Goal: Information Seeking & Learning: Learn about a topic

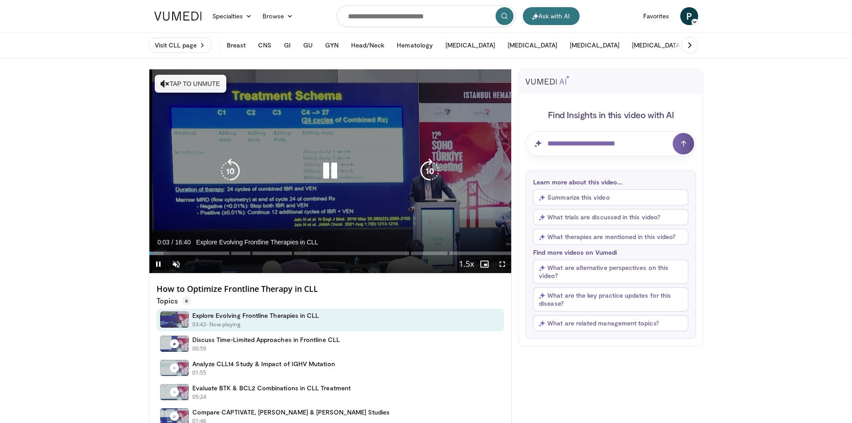
drag, startPoint x: 202, startPoint y: 78, endPoint x: 196, endPoint y: 87, distance: 10.9
click at [196, 87] on button "Tap to unmute" at bounding box center [191, 84] width 72 height 18
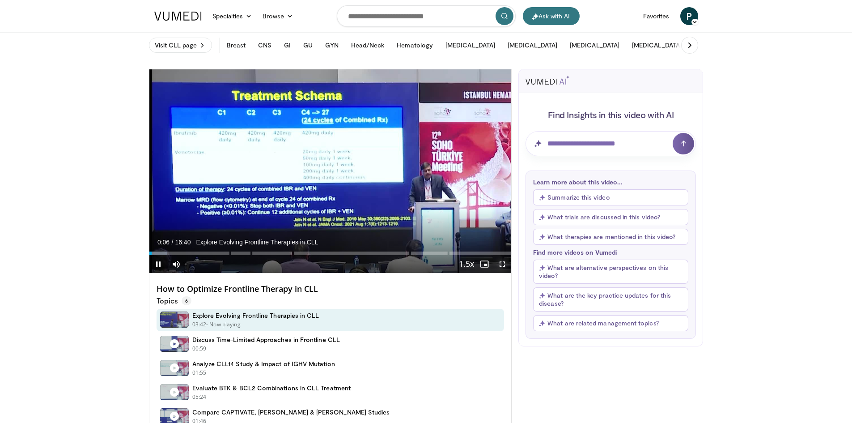
click at [502, 262] on span "Video Player" at bounding box center [503, 264] width 18 height 18
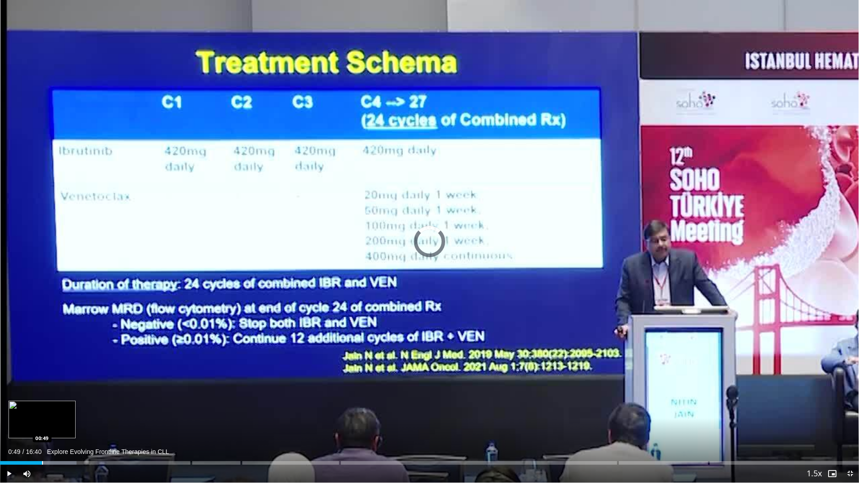
click at [42, 422] on div "Loaded : 8.91% 00:30" at bounding box center [429, 463] width 859 height 4
click at [75, 422] on div "Loaded : 10.89% 00:50 01:27" at bounding box center [429, 460] width 859 height 9
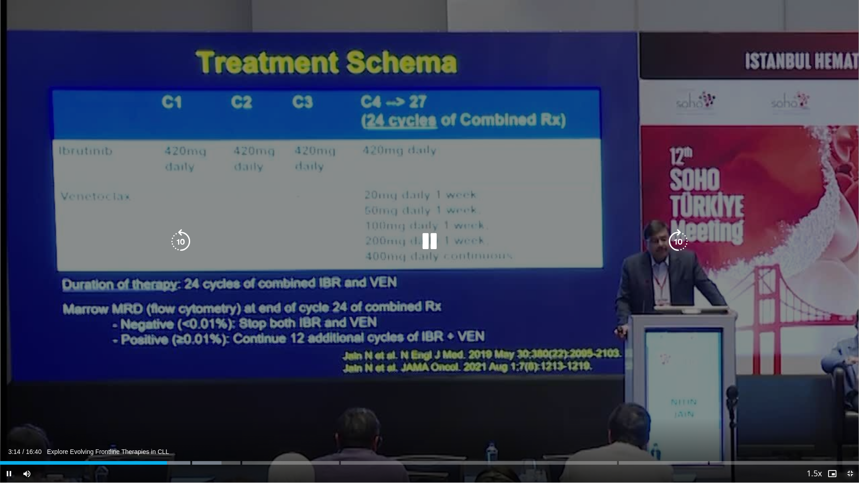
click at [851, 422] on span "Video Player" at bounding box center [850, 474] width 18 height 18
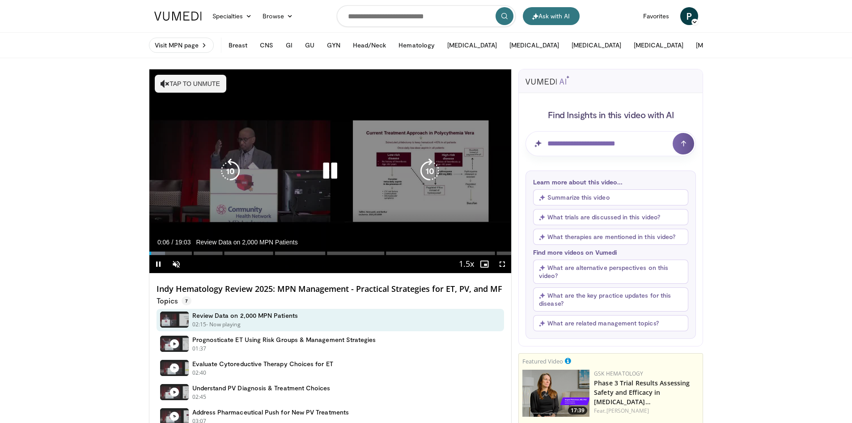
click at [173, 81] on button "Tap to unmute" at bounding box center [191, 84] width 72 height 18
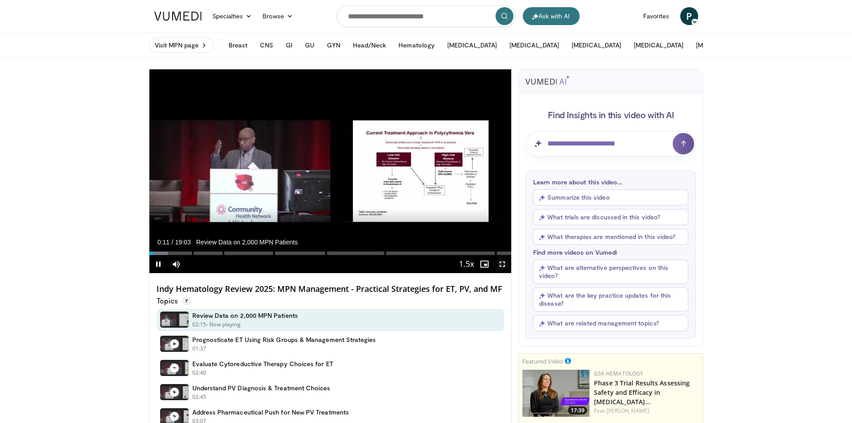
click at [504, 267] on span "Video Player" at bounding box center [503, 264] width 18 height 18
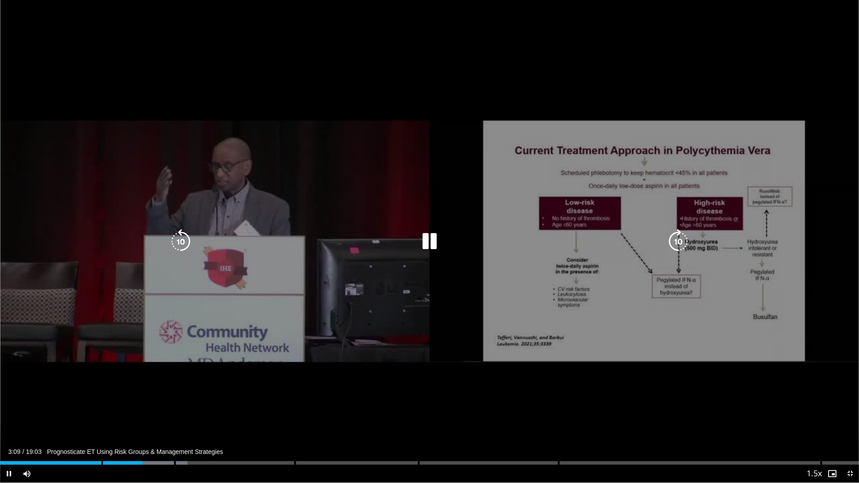
click at [440, 396] on div "10 seconds Tap to unmute" at bounding box center [429, 241] width 859 height 483
click at [431, 242] on icon "Video Player" at bounding box center [429, 241] width 25 height 25
click at [629, 70] on div "10 seconds Tap to unmute" at bounding box center [429, 241] width 859 height 483
click at [440, 239] on icon "Video Player" at bounding box center [429, 241] width 25 height 25
click at [428, 240] on icon "Video Player" at bounding box center [429, 241] width 25 height 25
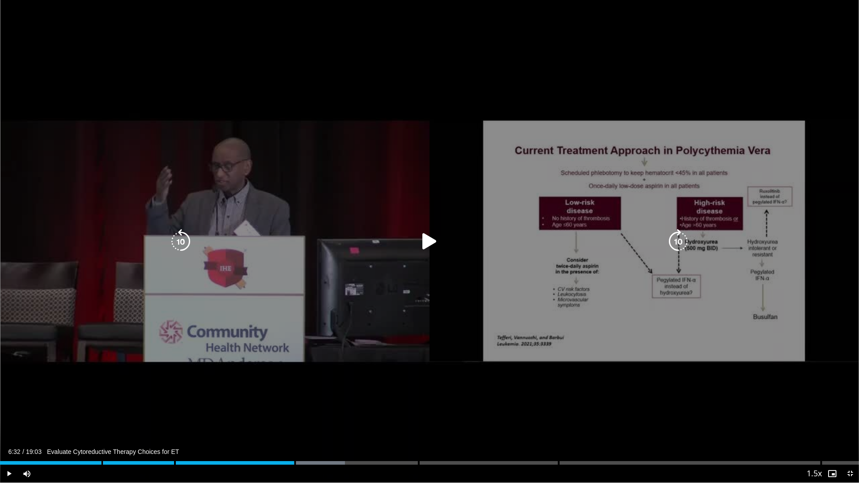
click at [424, 247] on icon "Video Player" at bounding box center [429, 241] width 25 height 25
click at [504, 231] on div "10 seconds Tap to unmute" at bounding box center [429, 241] width 859 height 483
click at [428, 242] on icon "Video Player" at bounding box center [429, 241] width 25 height 25
click at [633, 408] on div "10 seconds Tap to unmute" at bounding box center [429, 241] width 859 height 483
click at [433, 242] on icon "Video Player" at bounding box center [429, 241] width 25 height 25
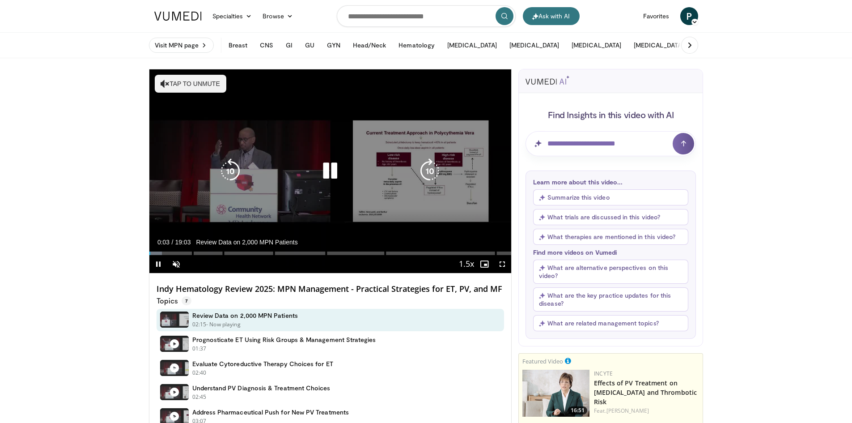
drag, startPoint x: 166, startPoint y: 82, endPoint x: 279, endPoint y: 158, distance: 136.6
click at [166, 81] on icon "Video Player" at bounding box center [165, 83] width 9 height 9
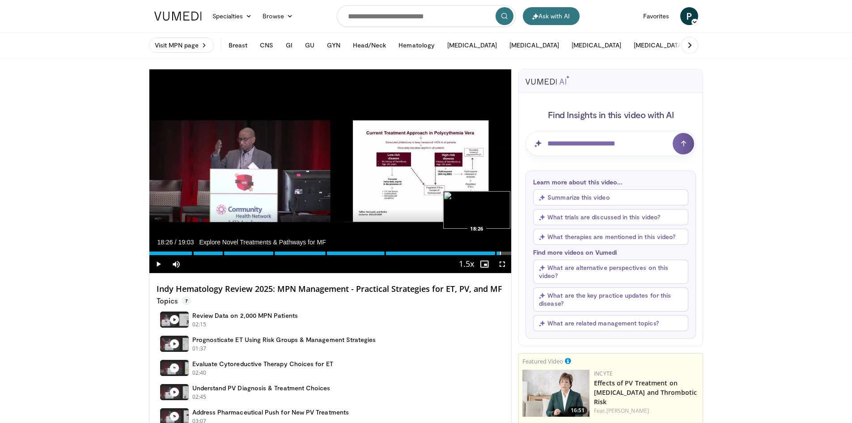
click at [500, 253] on div "Progress Bar" at bounding box center [500, 253] width 1 height 4
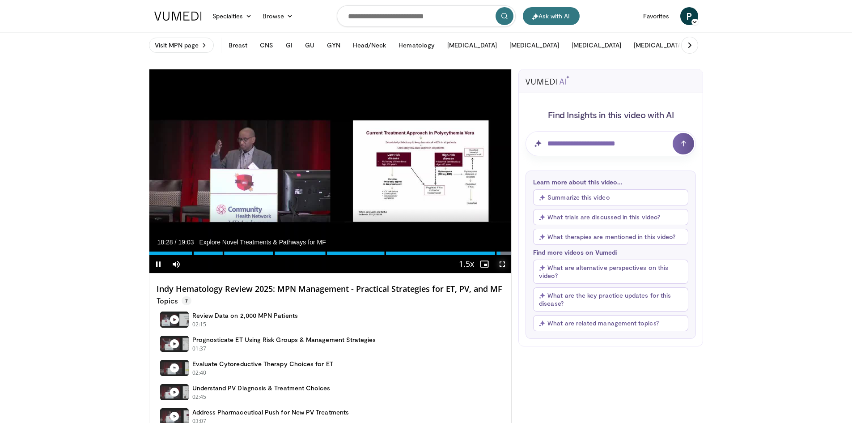
click at [504, 267] on span "Video Player" at bounding box center [503, 264] width 18 height 18
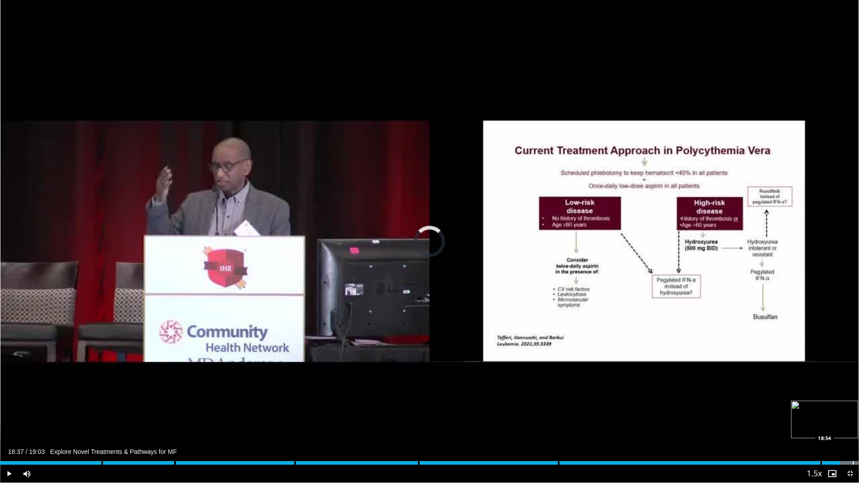
click at [852, 422] on div "Progress Bar" at bounding box center [853, 463] width 1 height 4
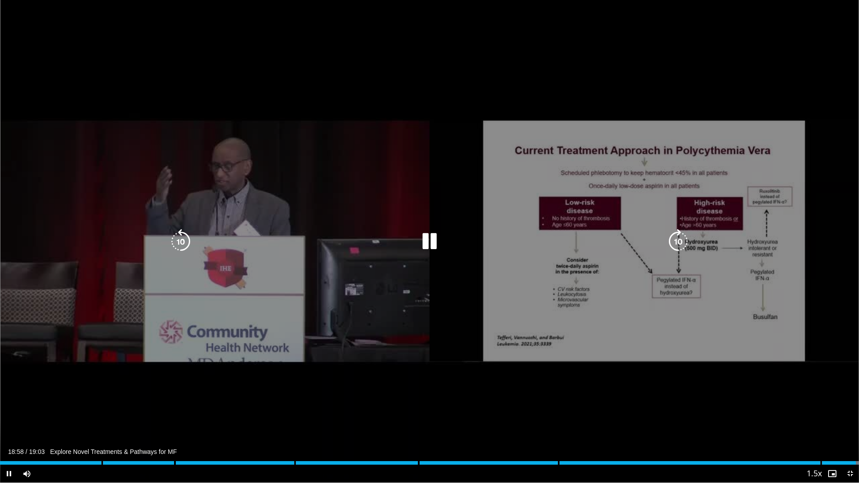
click at [662, 405] on div "10 seconds Tap to unmute" at bounding box center [429, 241] width 859 height 483
click at [620, 400] on div "10 seconds Tap to unmute" at bounding box center [429, 241] width 859 height 483
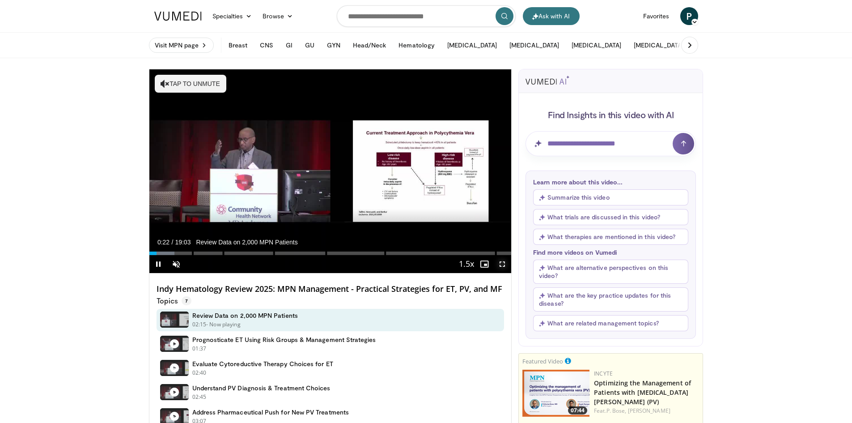
click at [506, 266] on span "Video Player" at bounding box center [503, 264] width 18 height 18
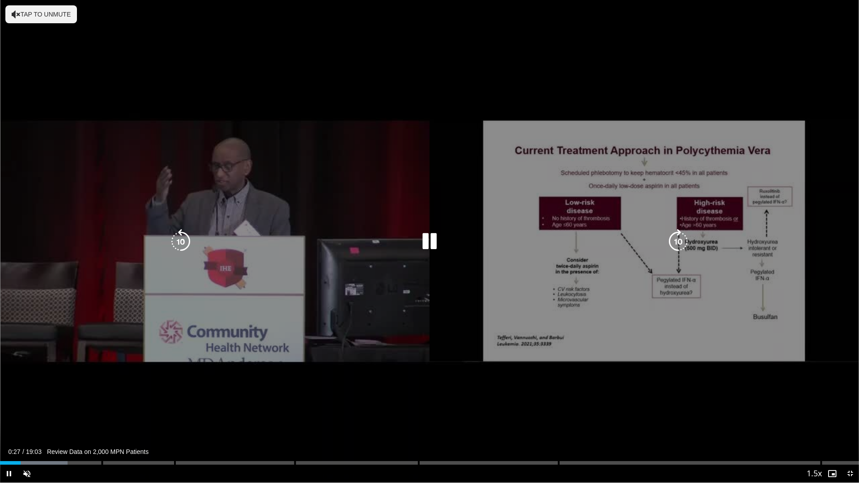
click at [14, 18] on icon "Video Player" at bounding box center [16, 14] width 9 height 9
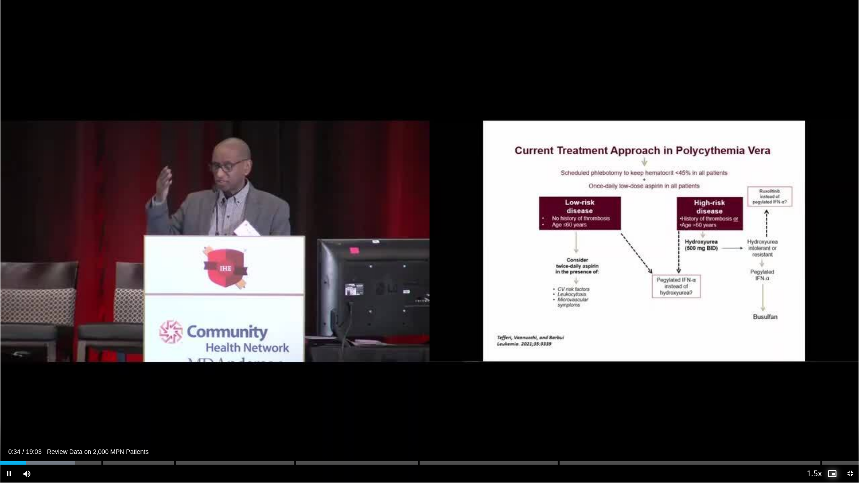
click at [837, 422] on span "Video Player" at bounding box center [832, 474] width 18 height 18
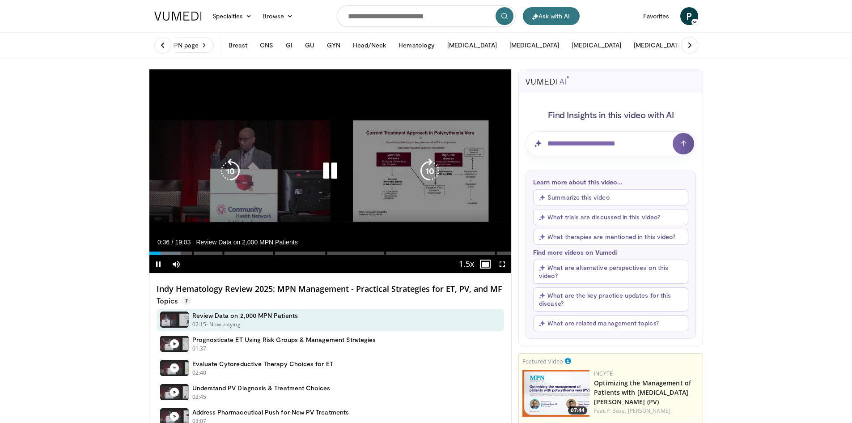
click at [166, 137] on div "10 seconds Tap to unmute" at bounding box center [330, 171] width 362 height 204
drag, startPoint x: 263, startPoint y: 146, endPoint x: 162, endPoint y: 141, distance: 100.9
click at [162, 141] on div "10 seconds Tap to unmute" at bounding box center [330, 171] width 362 height 204
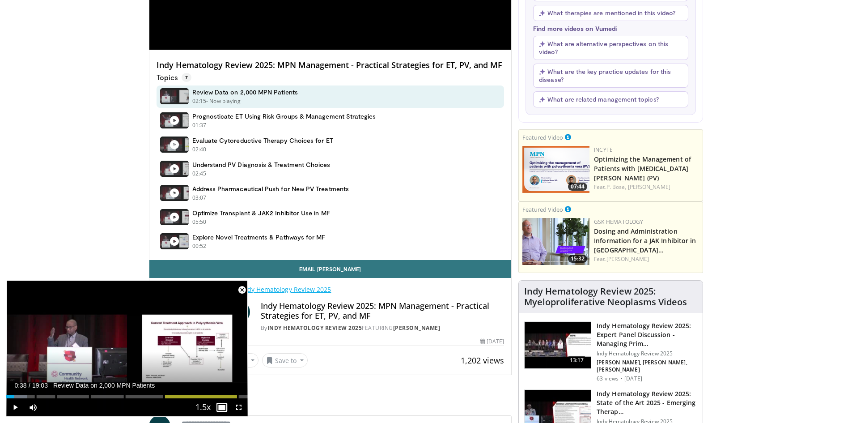
scroll to position [358, 0]
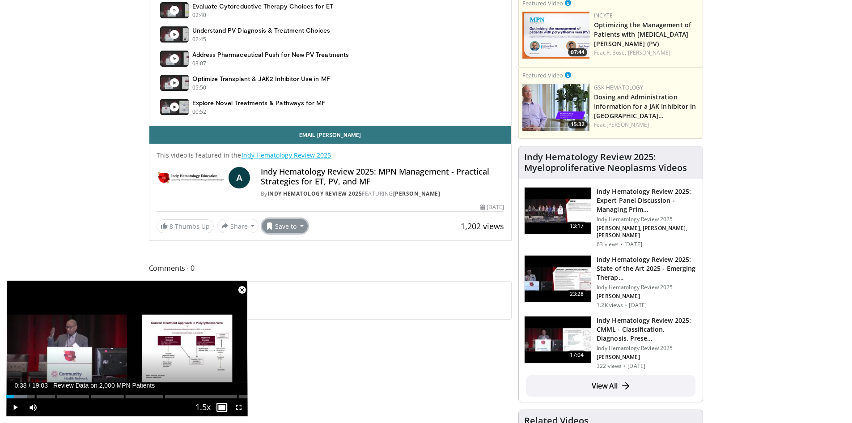
click at [294, 229] on button "Save to" at bounding box center [285, 226] width 46 height 14
click at [300, 243] on span "Add to Favorites" at bounding box center [300, 245] width 55 height 10
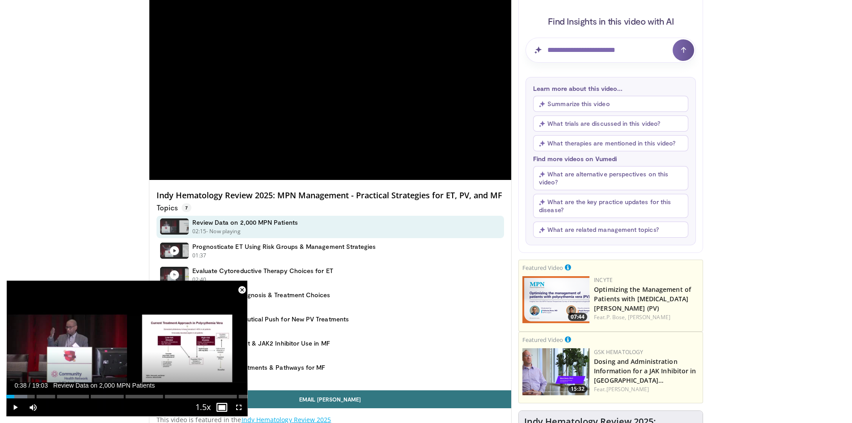
scroll to position [119, 0]
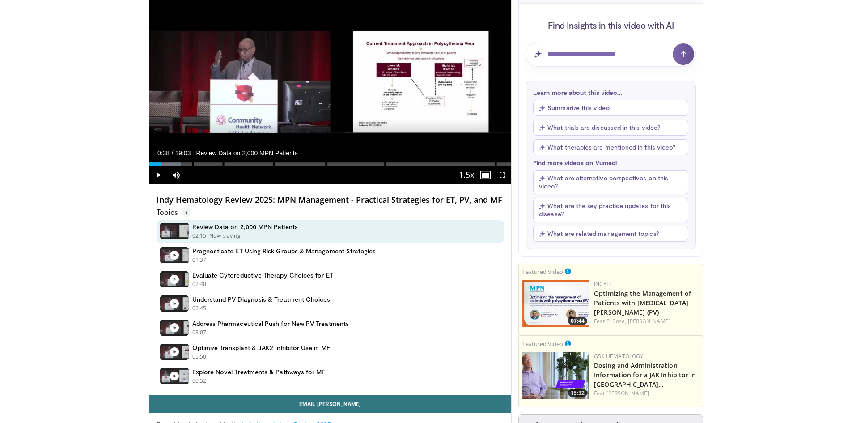
click at [572, 176] on button "What are alternative perspectives on this video?" at bounding box center [610, 182] width 155 height 24
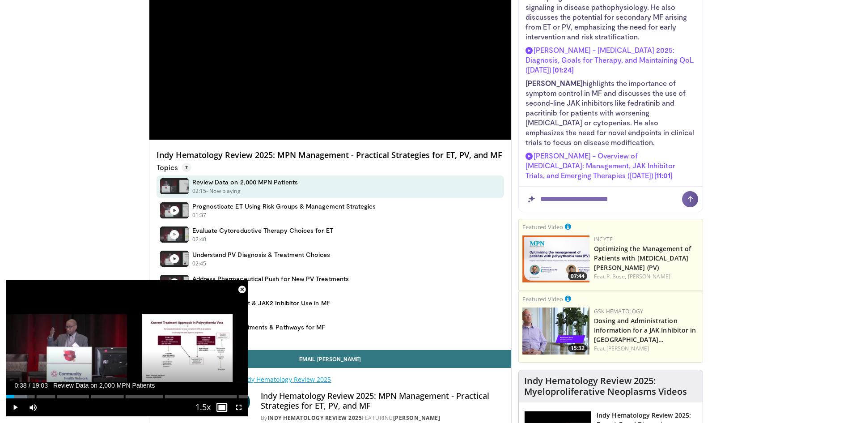
scroll to position [761, 0]
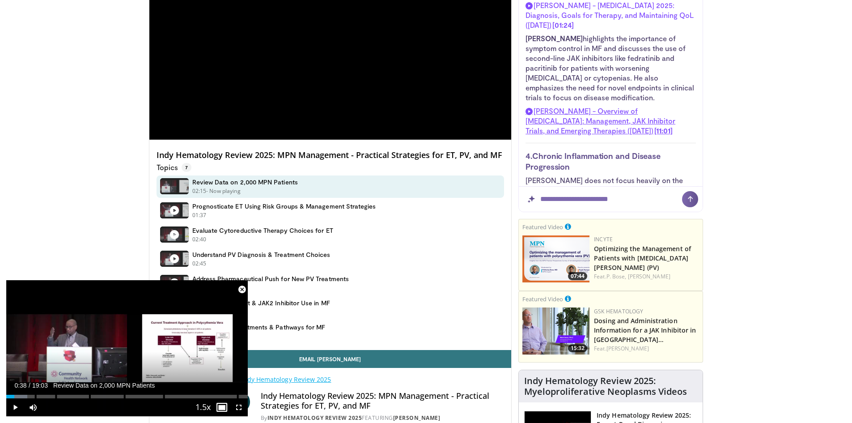
click at [570, 135] on span "Akhil Jain - Overview of Myelofibrosis: Management, JAK Inhibitor Trials, and E…" at bounding box center [601, 121] width 150 height 28
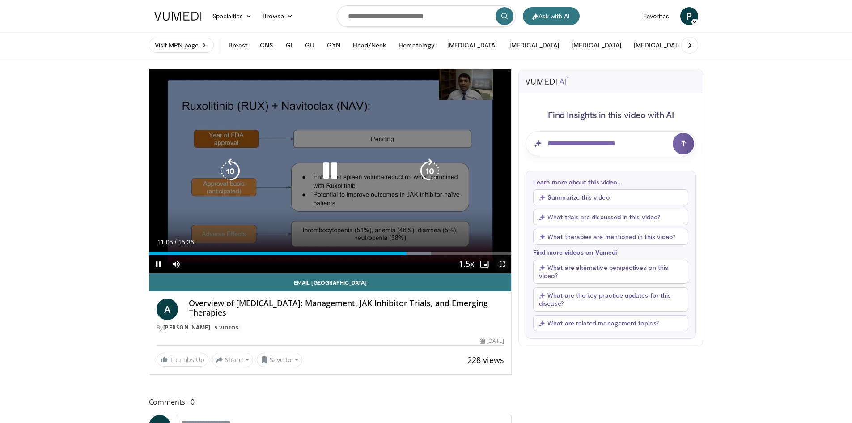
drag, startPoint x: 502, startPoint y: 263, endPoint x: 502, endPoint y: 302, distance: 38.9
click at [502, 263] on span "Video Player" at bounding box center [503, 264] width 18 height 18
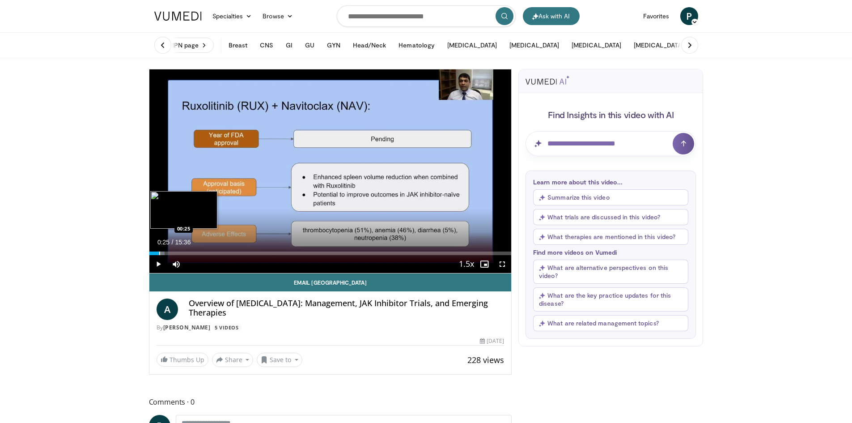
drag, startPoint x: 505, startPoint y: 253, endPoint x: 159, endPoint y: 254, distance: 345.9
click at [159, 254] on div "Progress Bar" at bounding box center [159, 253] width 1 height 4
